Goal: Task Accomplishment & Management: Complete application form

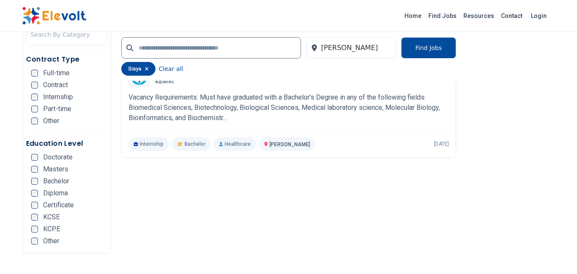
scroll to position [213, 0]
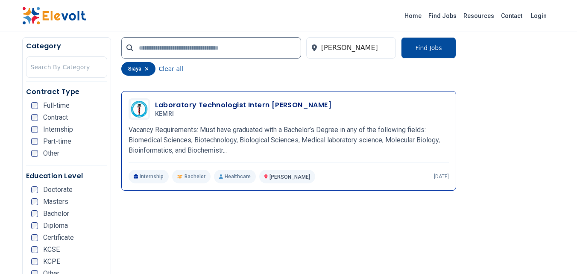
click at [201, 101] on h3 "Laboratory Technologist Intern [PERSON_NAME]" at bounding box center [243, 105] width 177 height 10
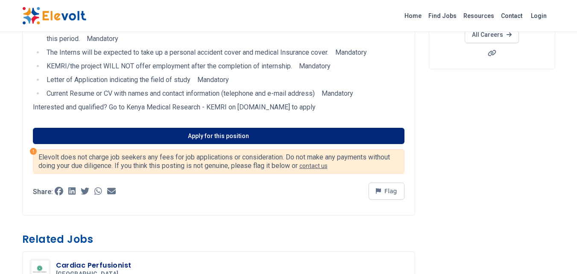
click at [215, 130] on link "Apply for this position" at bounding box center [218, 136] width 371 height 16
